Goal: Transaction & Acquisition: Purchase product/service

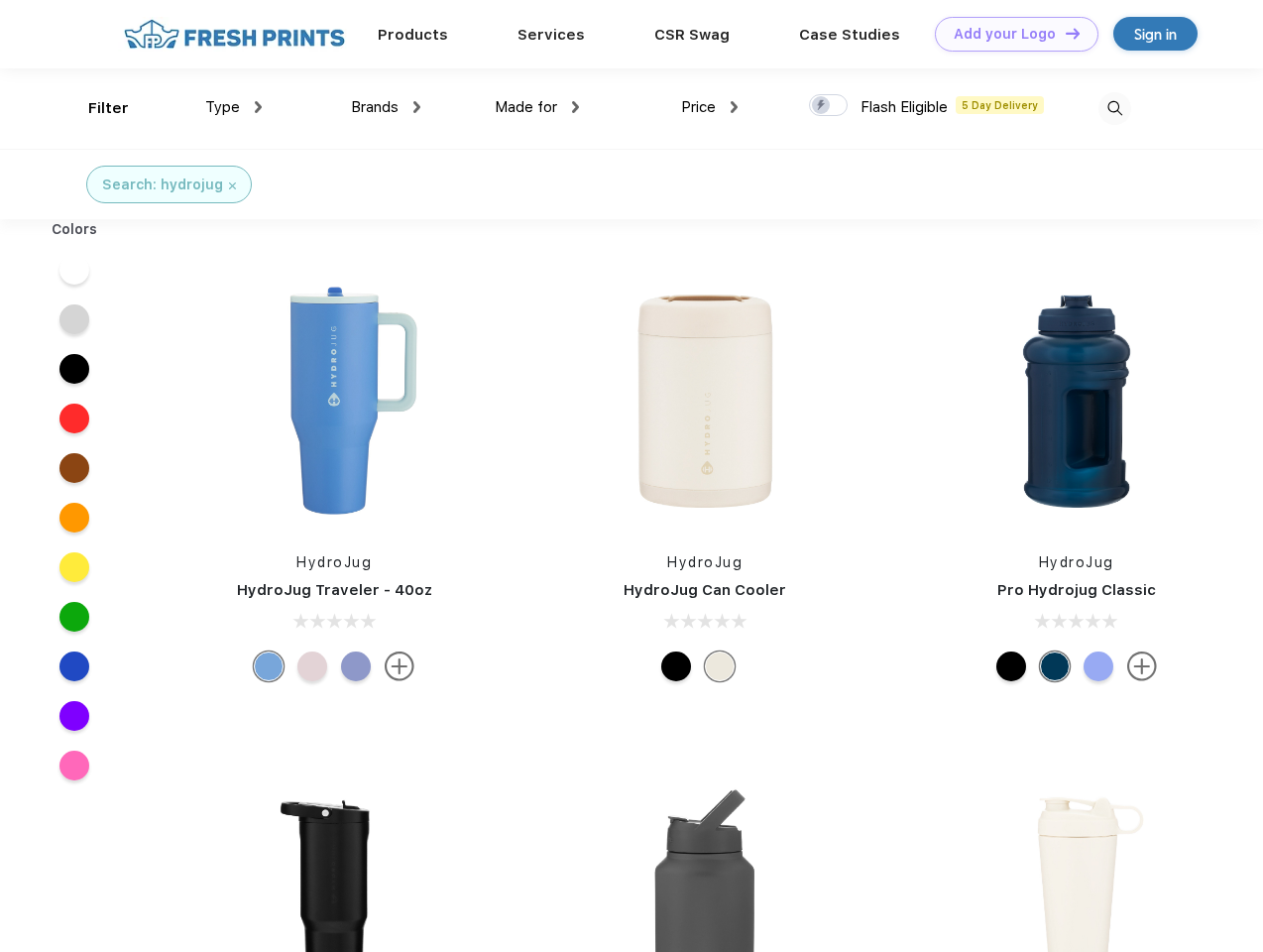
click at [1009, 34] on link "Add your Logo Design Tool" at bounding box center [1017, 34] width 163 height 35
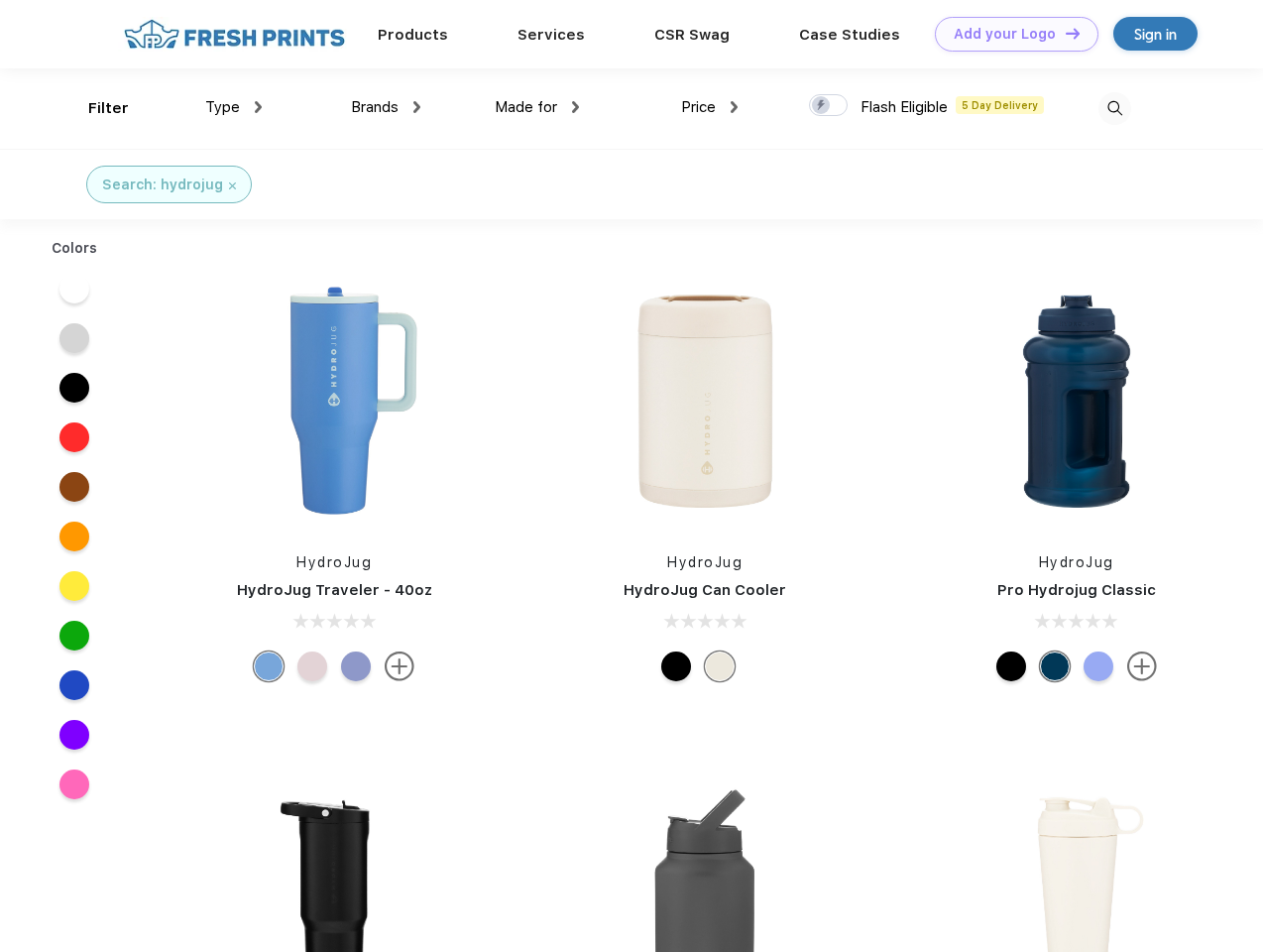
click at [0, 0] on div "Design Tool" at bounding box center [0, 0] width 0 height 0
click at [1064, 33] on link "Add your Logo Design Tool" at bounding box center [1017, 34] width 163 height 35
click at [95, 108] on div "Filter" at bounding box center [109, 108] width 41 height 23
click at [234, 107] on span "Type" at bounding box center [222, 107] width 35 height 18
click at [386, 107] on span "Brands" at bounding box center [375, 107] width 48 height 18
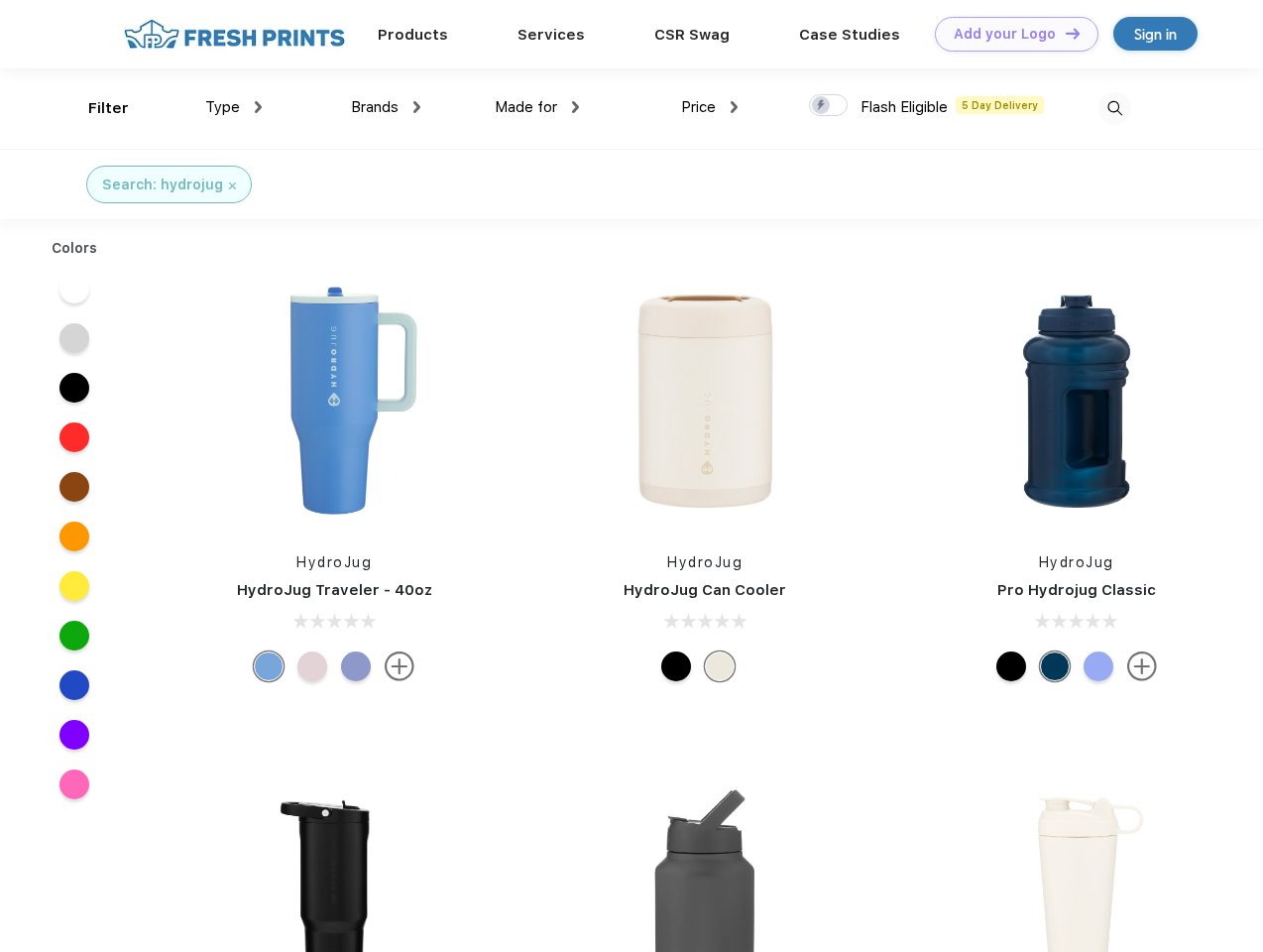
click at [537, 107] on span "Made for" at bounding box center [525, 107] width 63 height 18
click at [710, 107] on span "Price" at bounding box center [698, 107] width 35 height 18
click at [828, 106] on div at bounding box center [828, 105] width 39 height 22
click at [822, 106] on input "checkbox" at bounding box center [815, 99] width 13 height 13
click at [1114, 108] on img at bounding box center [1114, 108] width 33 height 33
